Goal: Task Accomplishment & Management: Manage account settings

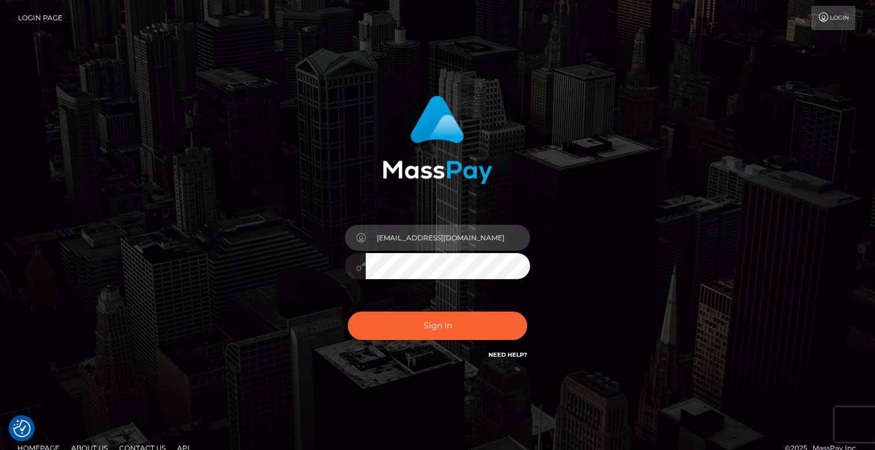
type input "[EMAIL_ADDRESS][DOMAIN_NAME]"
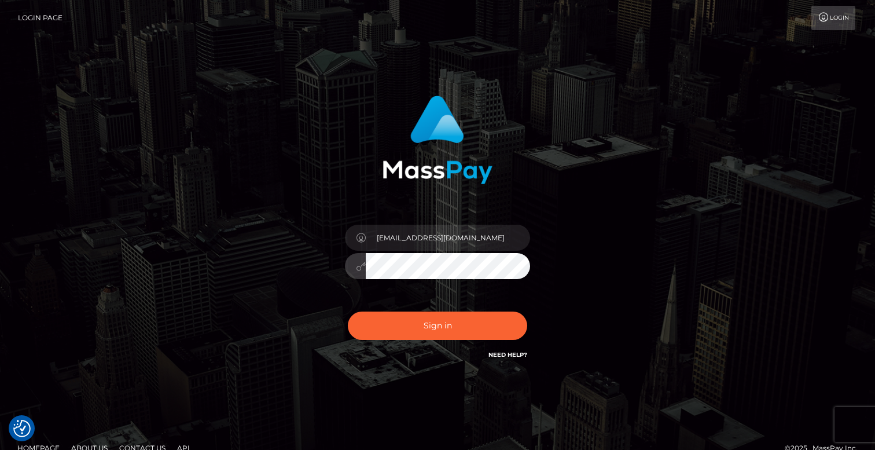
click at [437, 325] on button "Sign in" at bounding box center [437, 325] width 179 height 28
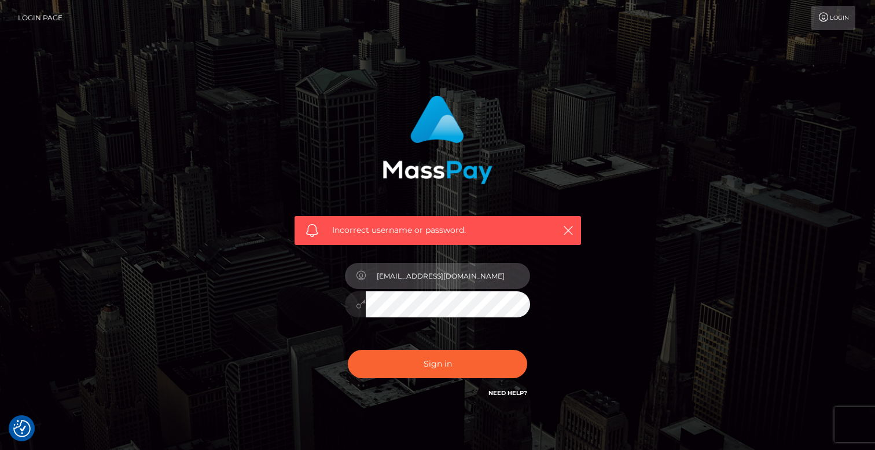
type input "naomiwumtl@protonmail.com"
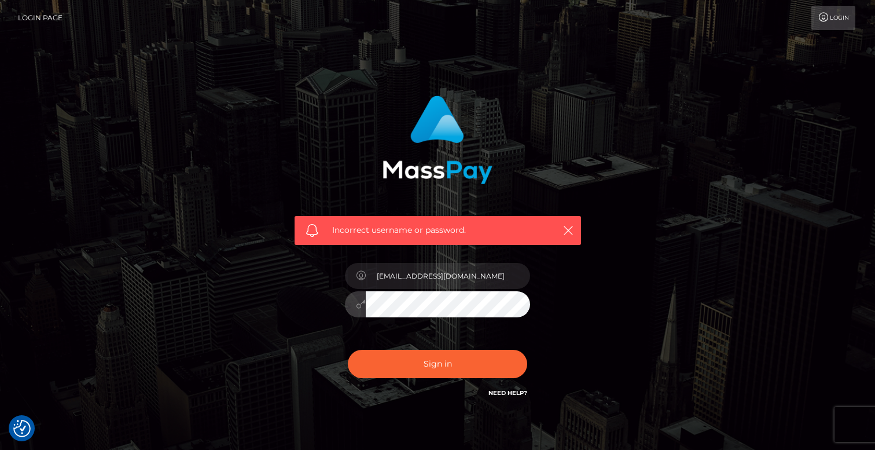
click at [437, 363] on button "Sign in" at bounding box center [437, 363] width 179 height 28
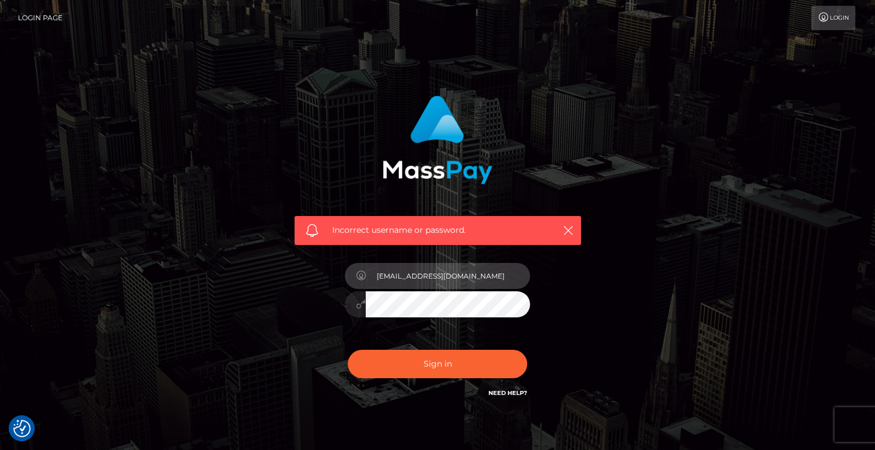
type input "naomiwumtl@protonmail.com"
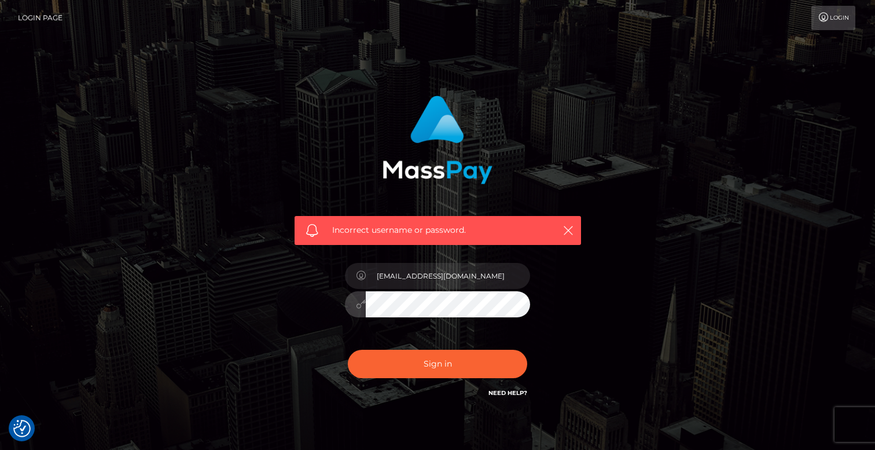
click at [437, 363] on button "Sign in" at bounding box center [437, 363] width 179 height 28
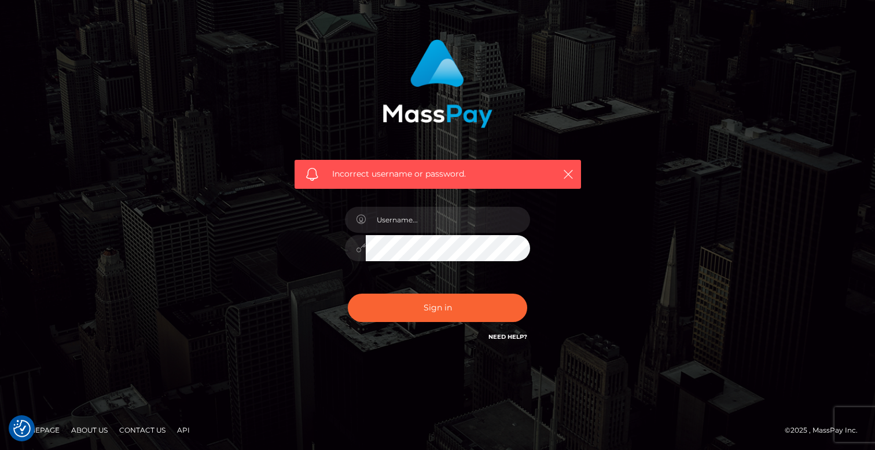
scroll to position [56, 0]
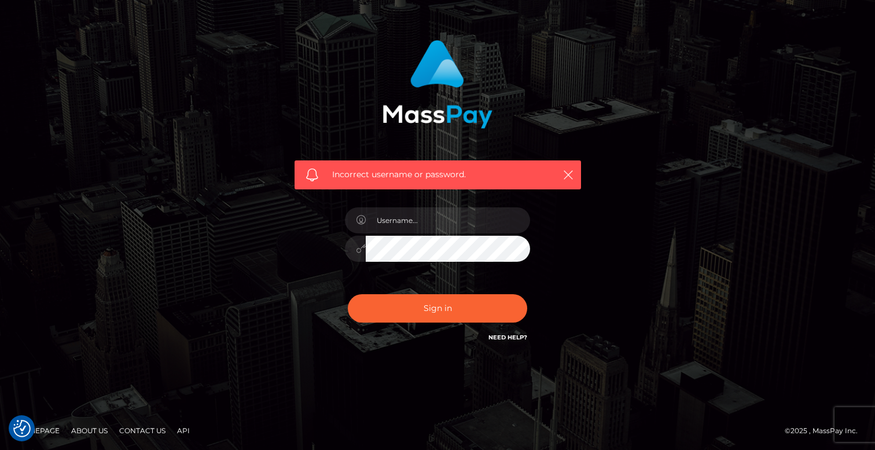
click at [507, 335] on link "Need Help?" at bounding box center [507, 337] width 39 height 8
click at [451, 315] on button "Sign in" at bounding box center [437, 308] width 179 height 28
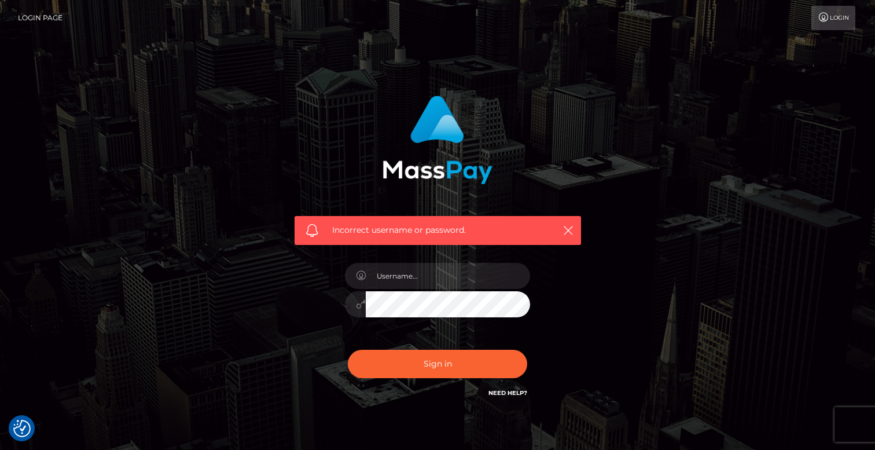
click at [828, 10] on link "Login" at bounding box center [833, 18] width 44 height 24
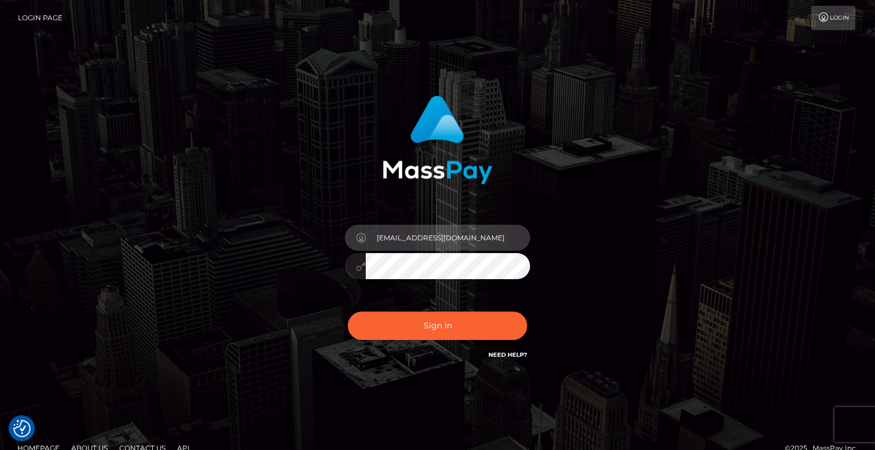
type input "naomiwumtl@protonmail.com"
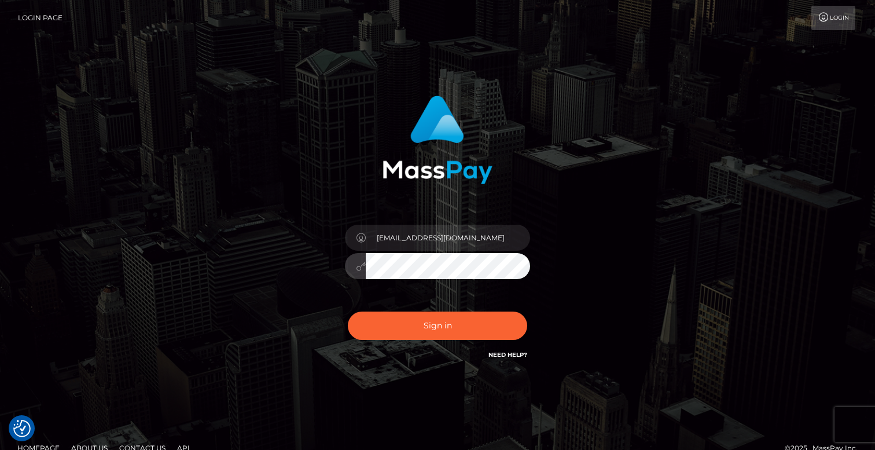
click at [257, 267] on div "naomiwumtl@protonmail.com" at bounding box center [438, 234] width 660 height 294
click at [437, 325] on button "Sign in" at bounding box center [437, 325] width 179 height 28
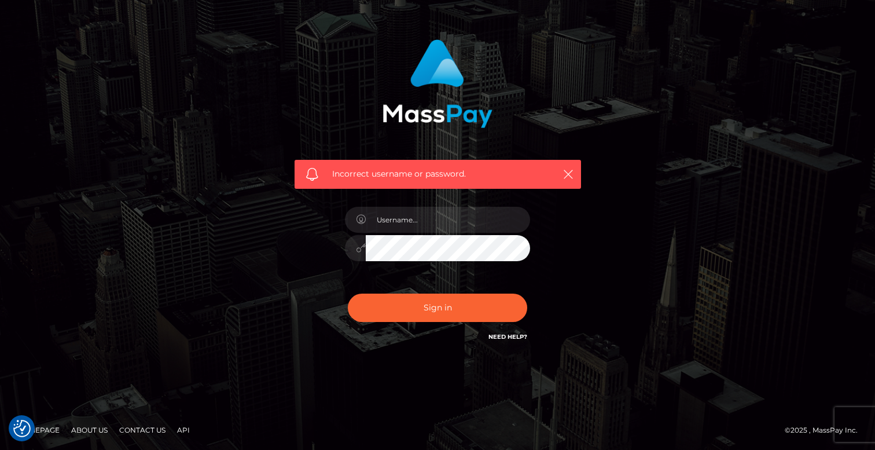
scroll to position [56, 0]
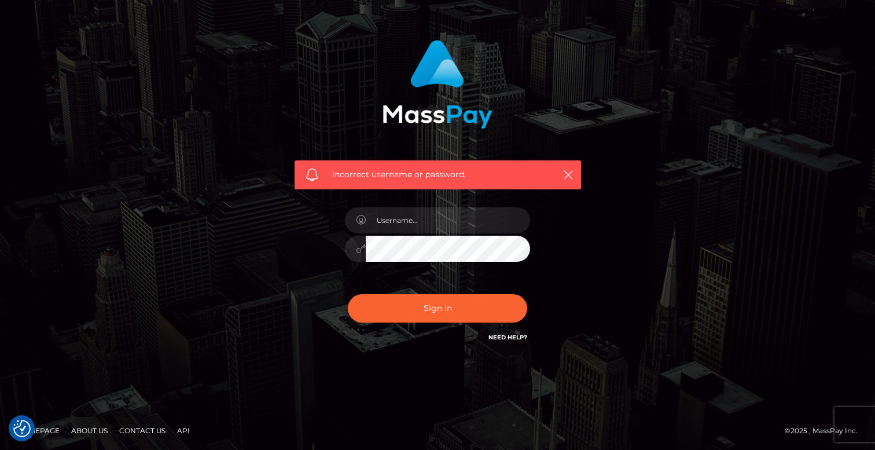
click at [503, 337] on link "Need Help?" at bounding box center [507, 337] width 39 height 8
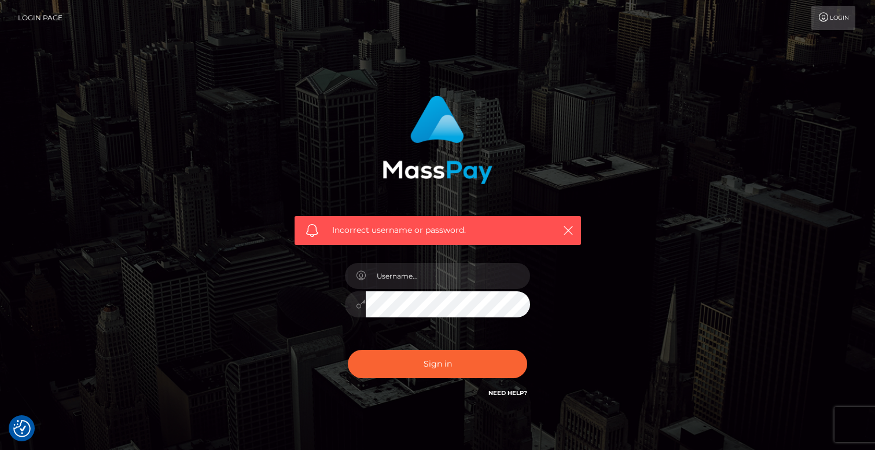
scroll to position [0, 0]
click at [37, 20] on link "Login Page" at bounding box center [40, 18] width 45 height 24
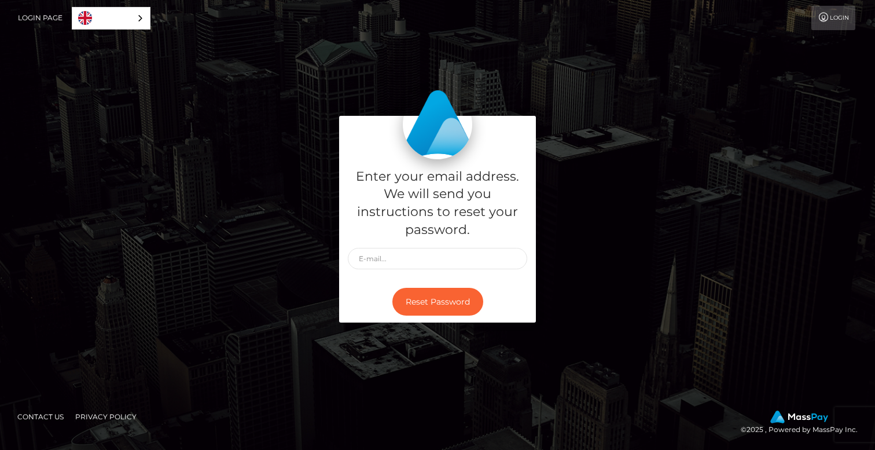
click at [441, 272] on div "Enter your email address. We will send you instructions to reset your password." at bounding box center [437, 219] width 197 height 121
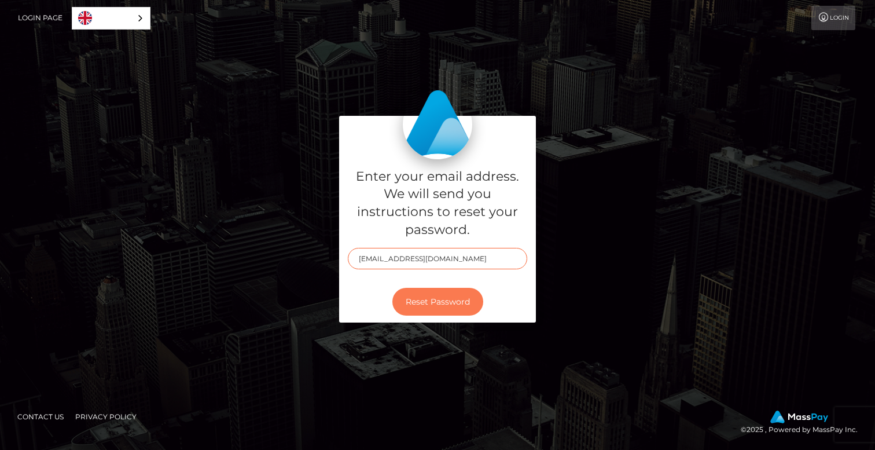
type input "[EMAIL_ADDRESS][DOMAIN_NAME]"
click at [407, 296] on button "Reset Password" at bounding box center [437, 302] width 91 height 28
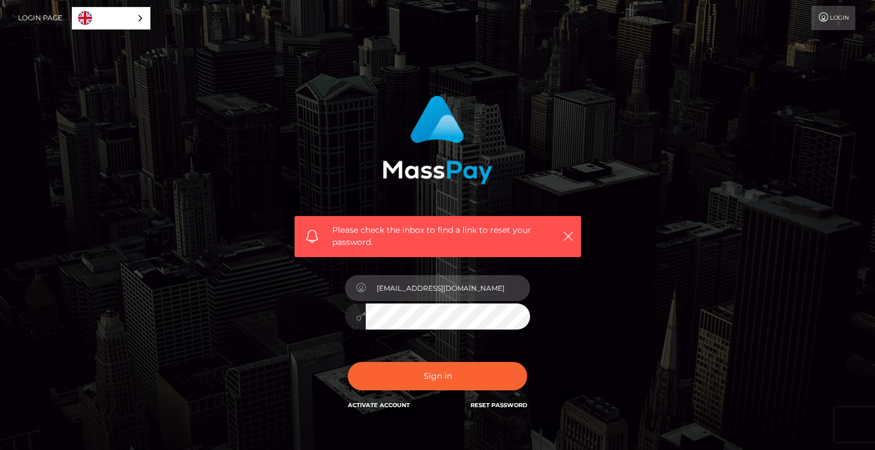
type input "[EMAIL_ADDRESS][DOMAIN_NAME]"
click at [437, 375] on button "Sign in" at bounding box center [437, 376] width 179 height 28
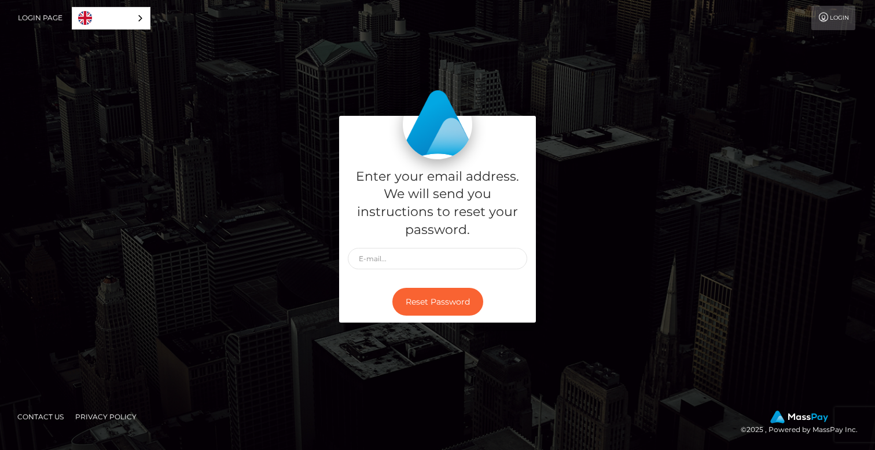
click at [824, 20] on icon at bounding box center [823, 17] width 12 height 9
